Goal: Task Accomplishment & Management: Use online tool/utility

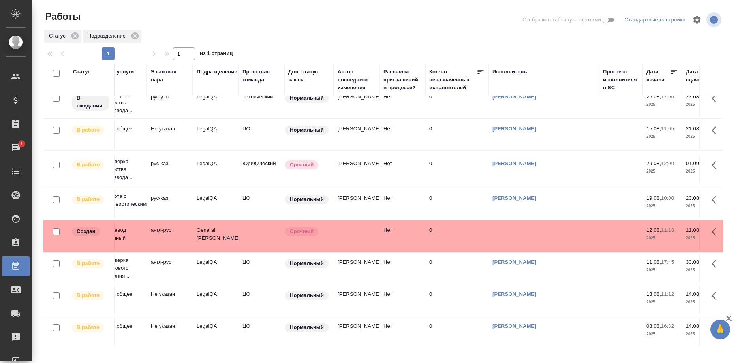
scroll to position [151, 0]
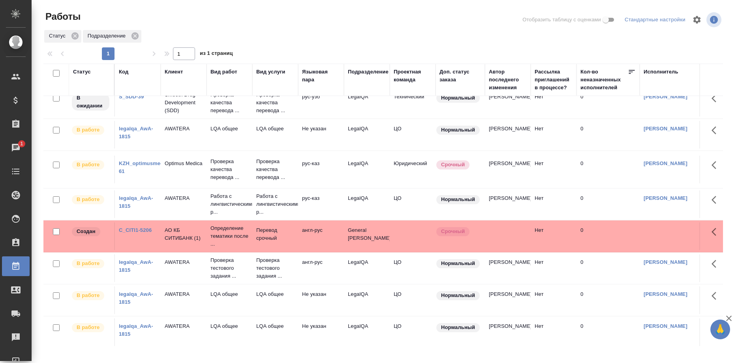
click at [150, 164] on link "KZH_optimusmedica-61" at bounding box center [146, 167] width 54 height 14
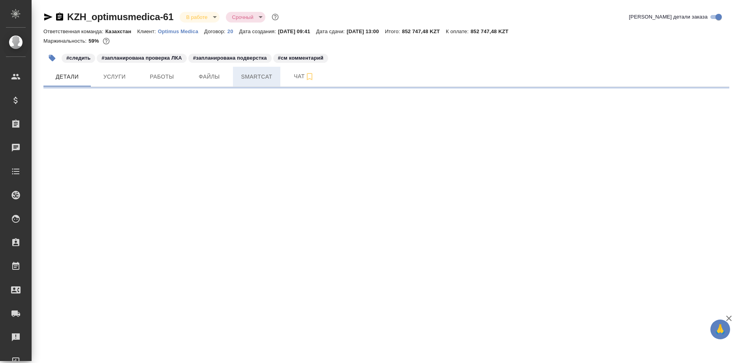
click at [263, 84] on button "Smartcat" at bounding box center [256, 77] width 47 height 20
select select "RU"
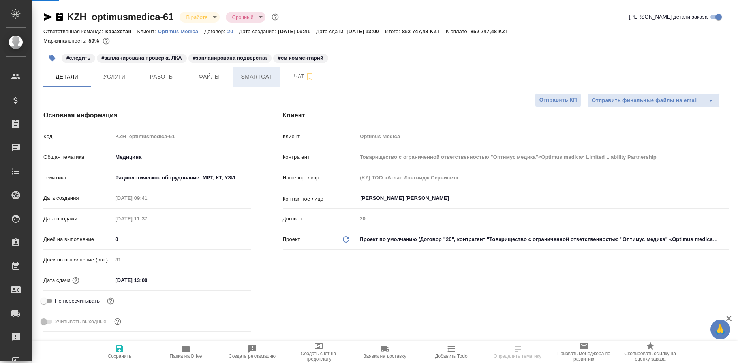
type textarea "x"
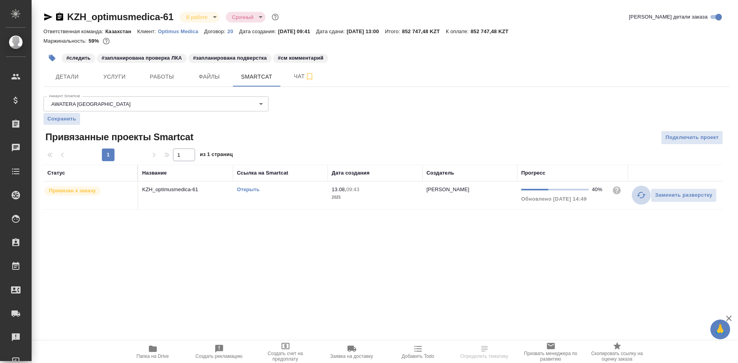
click at [638, 195] on icon "button" at bounding box center [641, 194] width 9 height 9
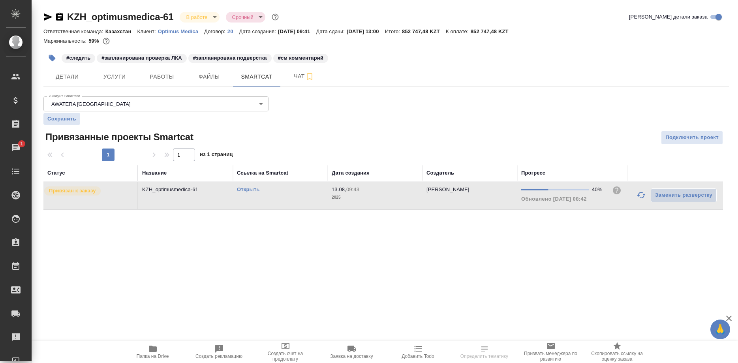
click at [638, 195] on icon "button" at bounding box center [641, 194] width 9 height 9
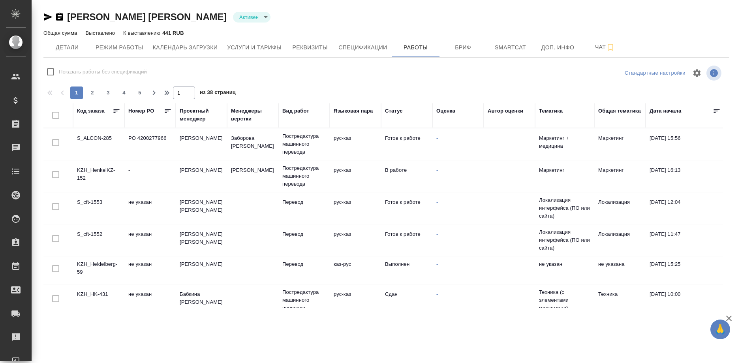
checkbox input "false"
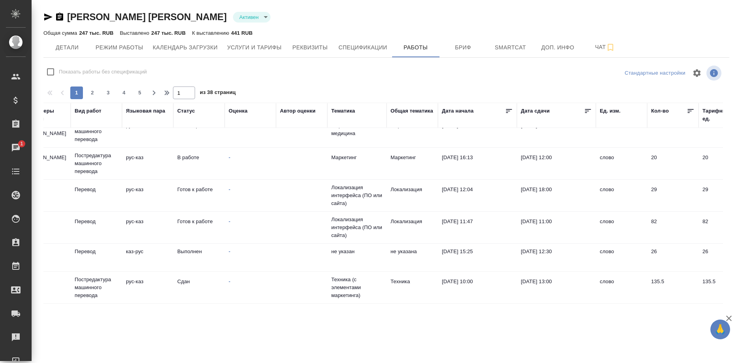
scroll to position [0, 208]
